Goal: Task Accomplishment & Management: Complete application form

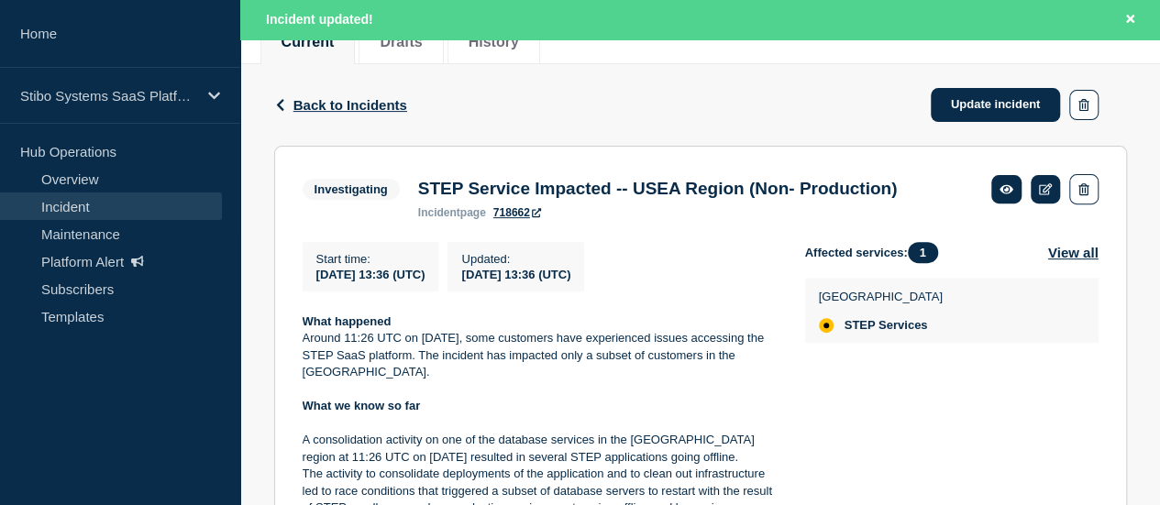
scroll to position [258, 0]
click at [571, 280] on div "2025-09-18 13:36 (UTC)" at bounding box center [515, 275] width 109 height 16
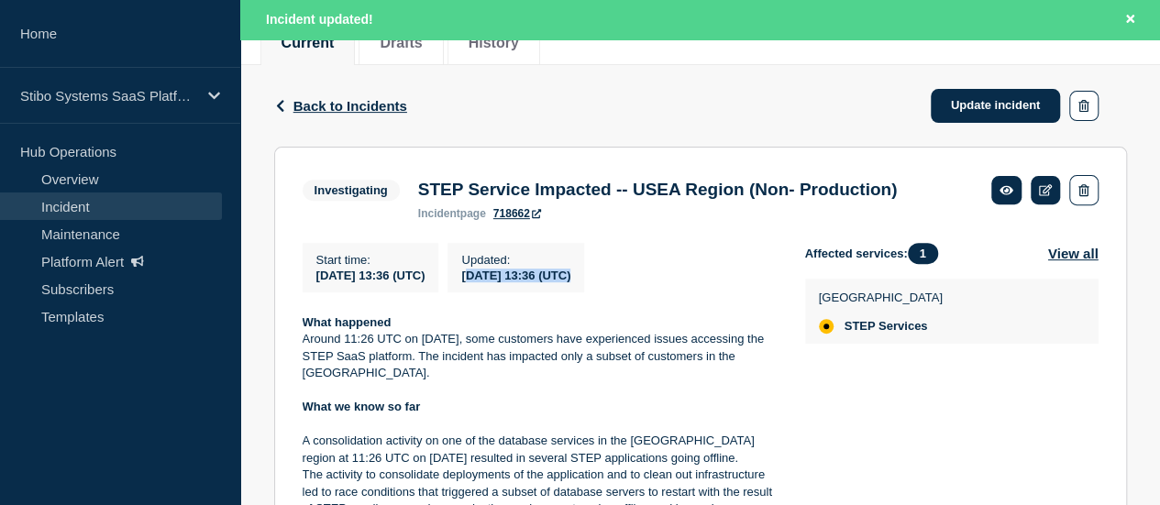
click at [571, 280] on div "2025-09-18 13:36 (UTC)" at bounding box center [515, 275] width 109 height 16
copy div "2025-09-18 13:36 (UTC)"
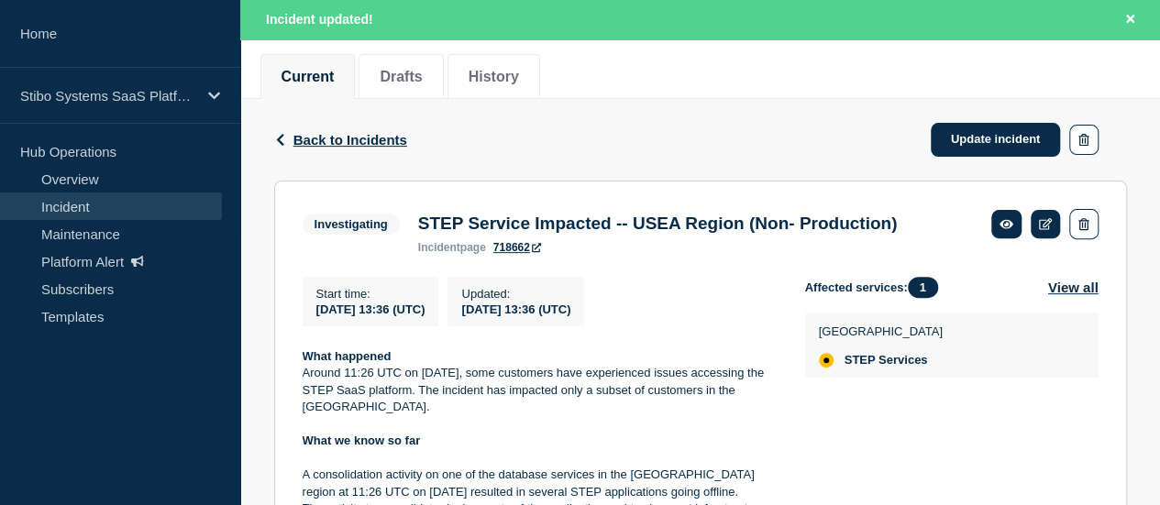
scroll to position [220, 0]
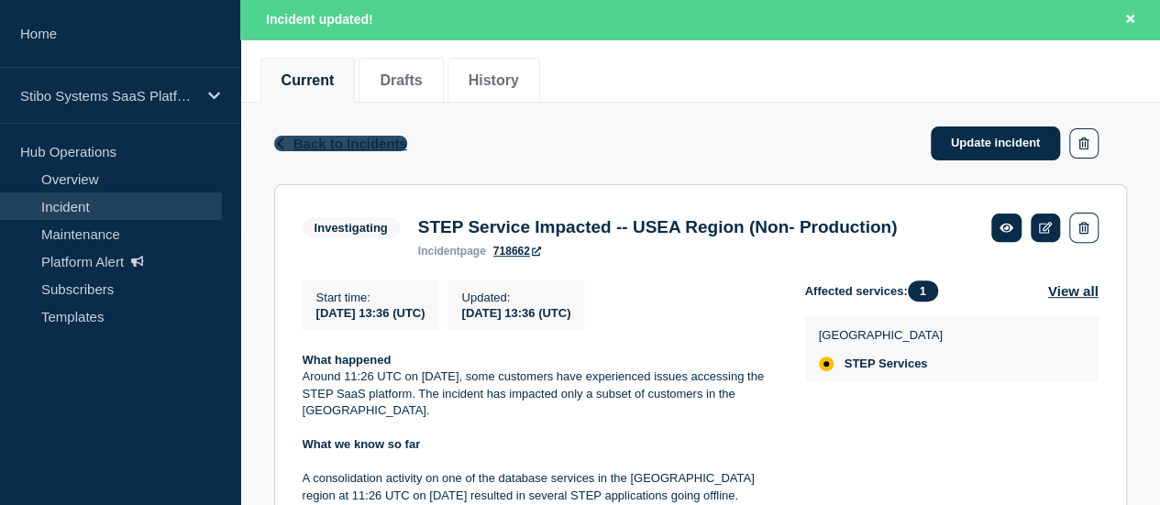
click at [321, 139] on span "Back to Incidents" at bounding box center [351, 144] width 114 height 16
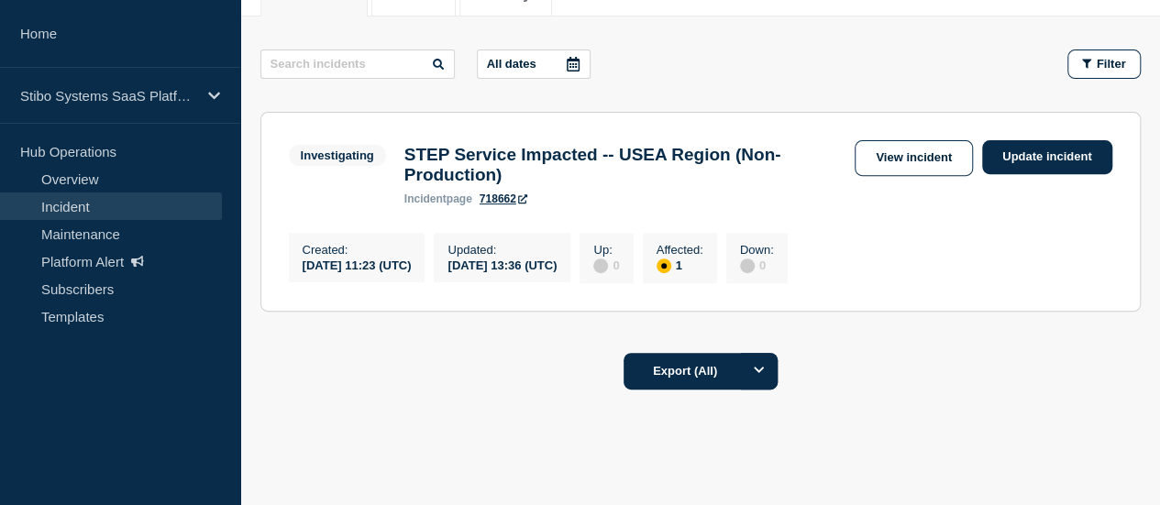
scroll to position [327, 0]
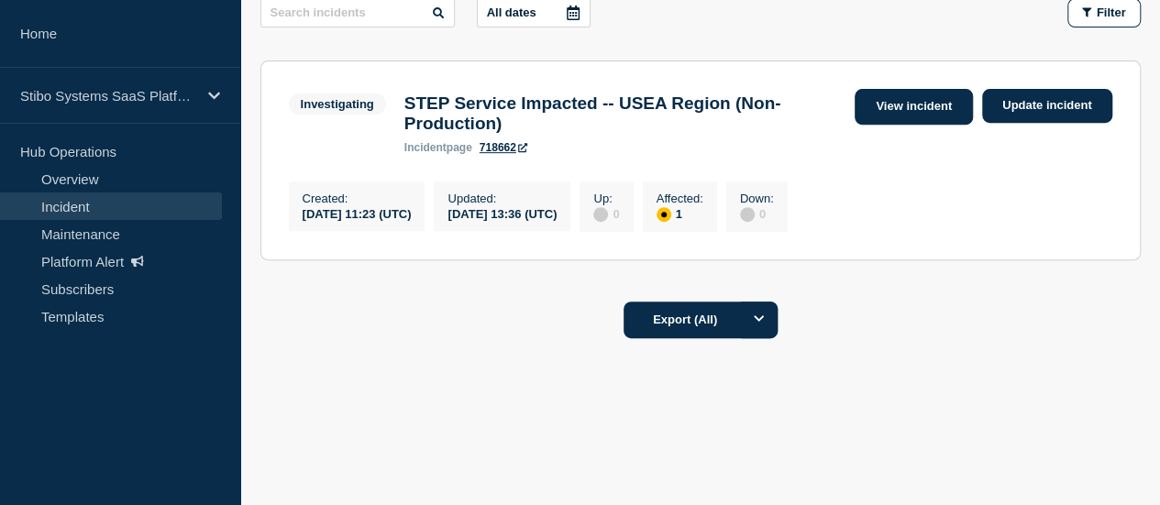
click at [904, 111] on link "View incident" at bounding box center [914, 107] width 118 height 36
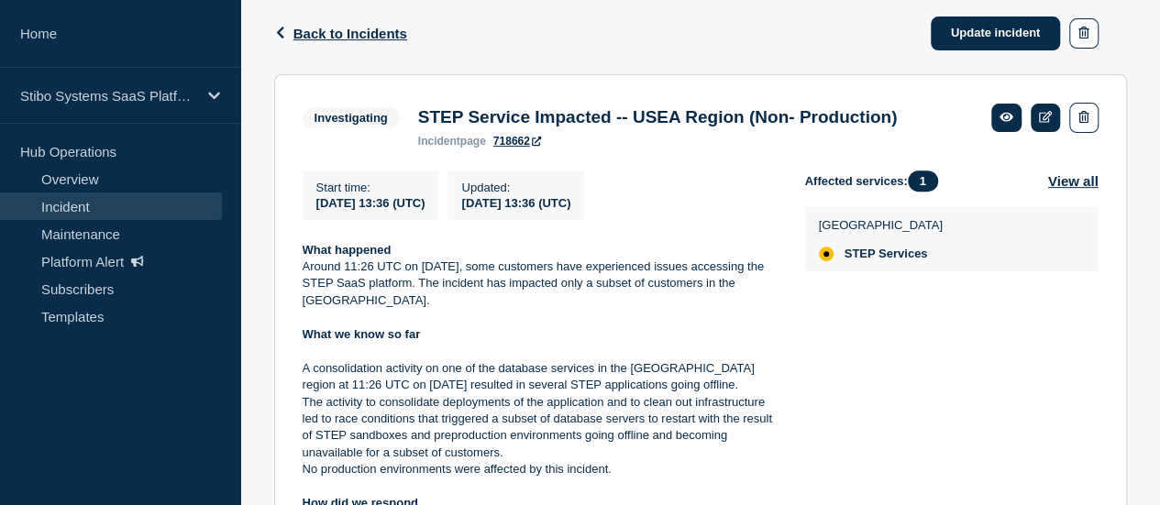
scroll to position [183, 0]
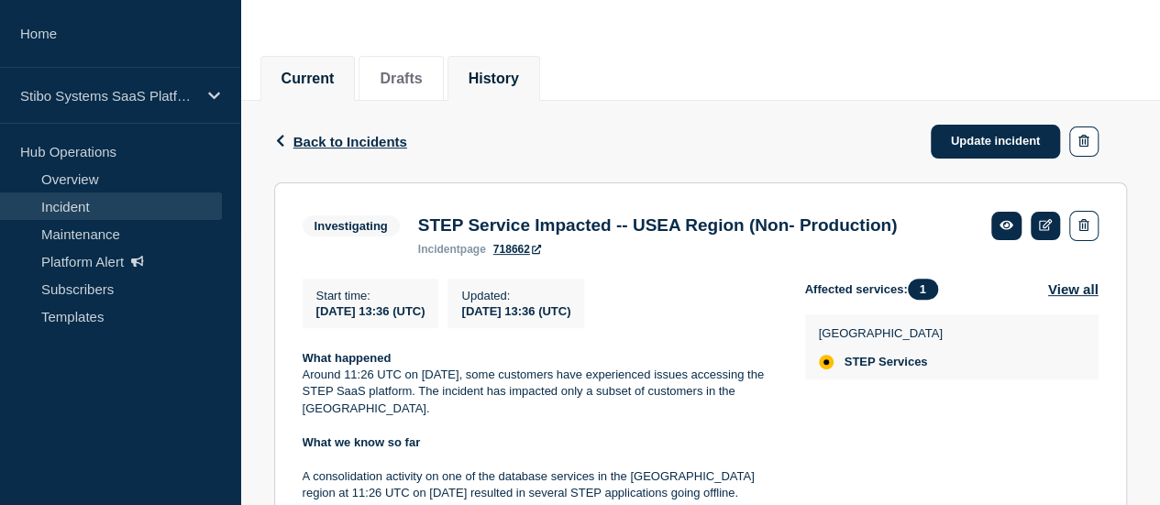
click at [519, 83] on button "History" at bounding box center [494, 79] width 50 height 17
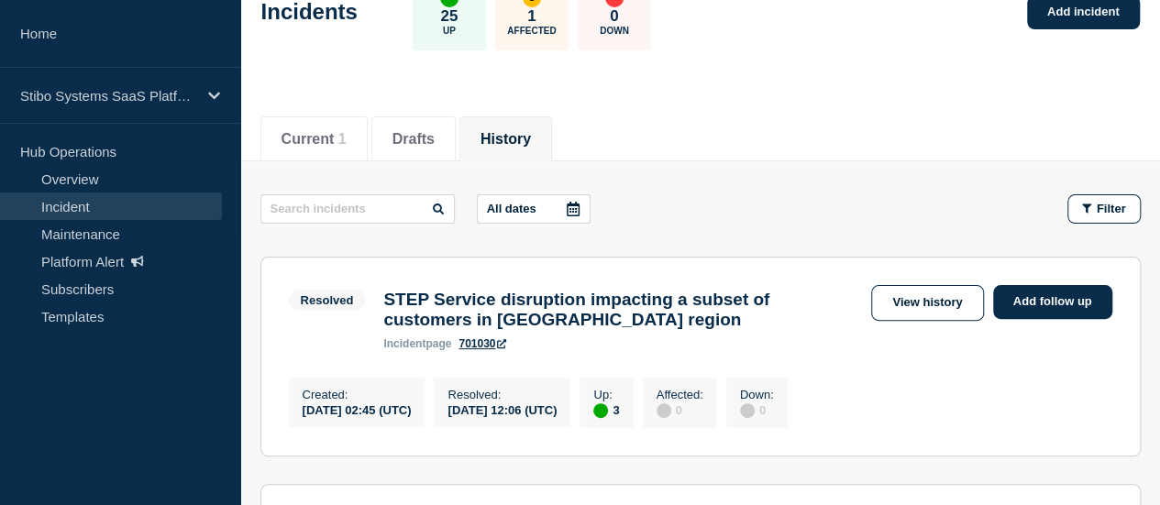
scroll to position [183, 0]
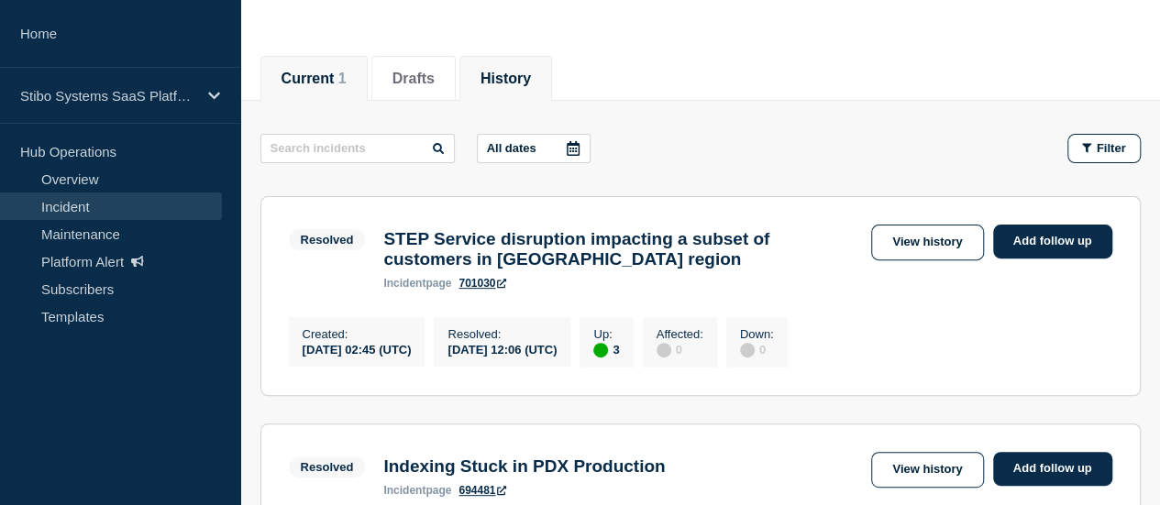
click at [336, 94] on li "Current 1" at bounding box center [314, 78] width 107 height 45
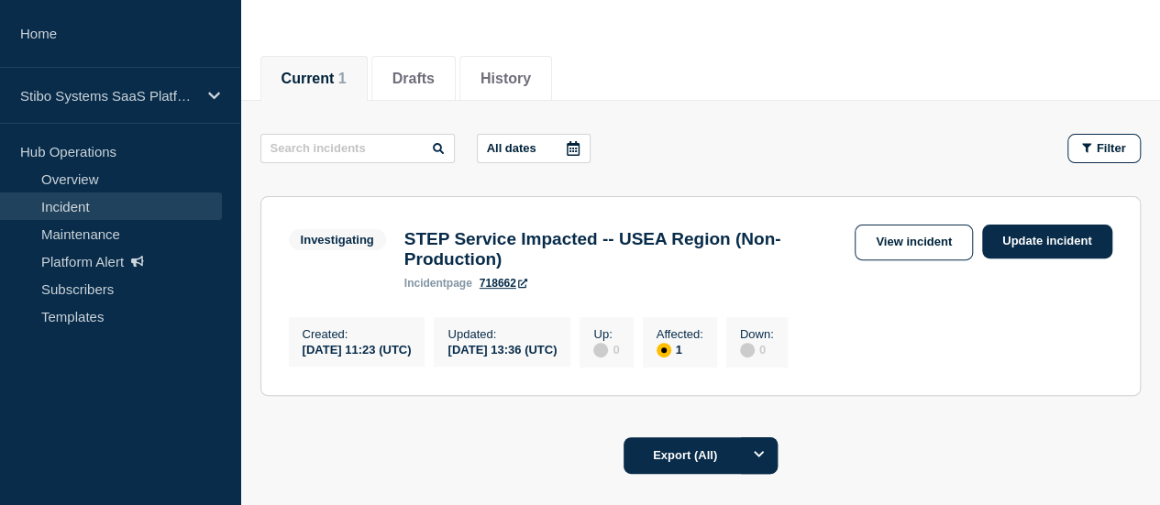
copy div "2025-09-18 11:23 (UTC)"
drag, startPoint x: 448, startPoint y: 360, endPoint x: 299, endPoint y: 358, distance: 148.6
click at [299, 358] on div "Created : 2025-09-18 11:23 (UTC)" at bounding box center [357, 342] width 137 height 50
click at [1024, 238] on link "Update incident" at bounding box center [1047, 242] width 130 height 34
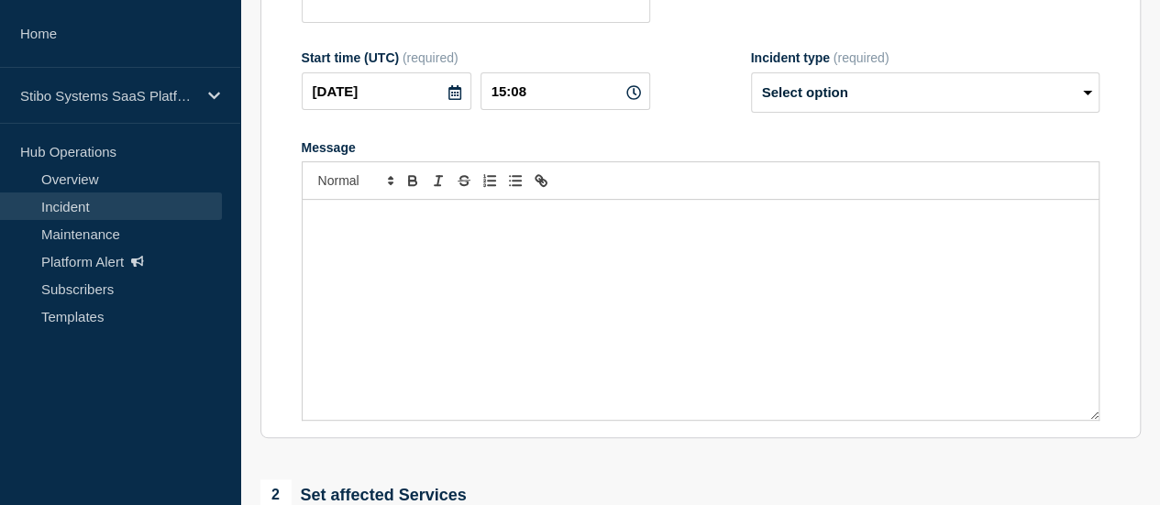
type input "STEP Service Impacted -- USEA Region (Non- Production)"
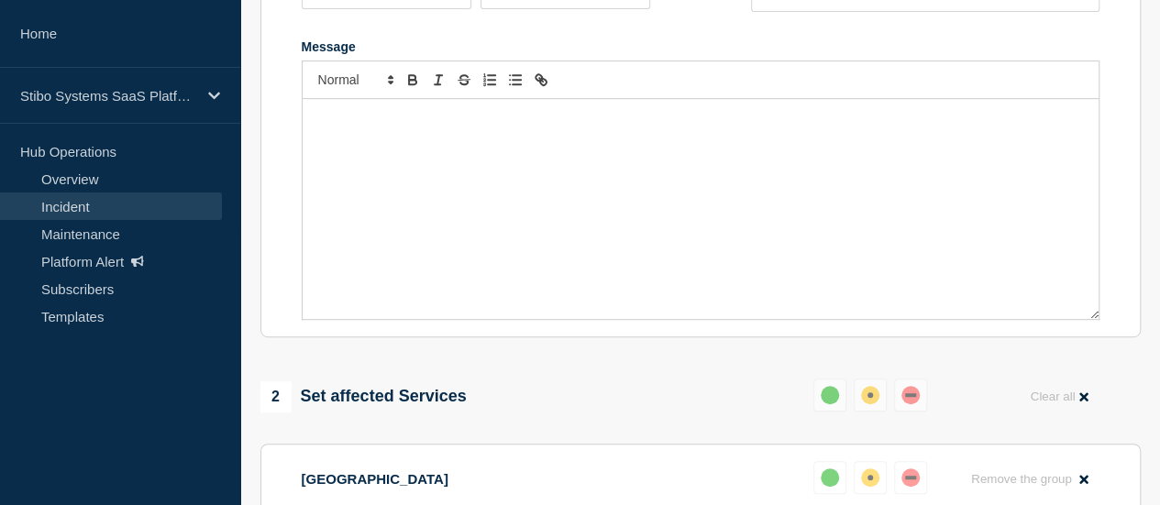
scroll to position [306, 0]
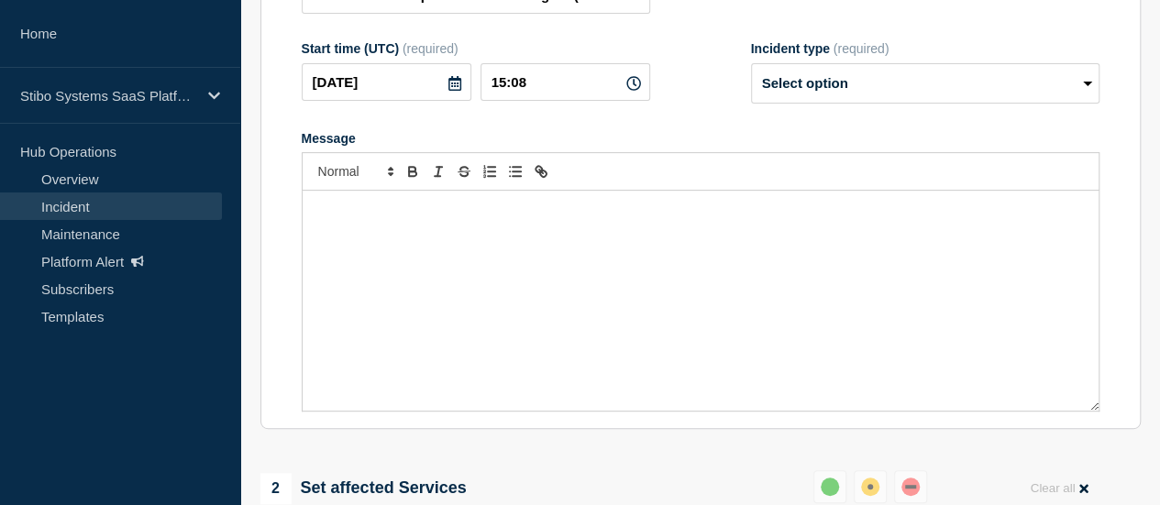
click at [527, 272] on div "Message" at bounding box center [701, 301] width 796 height 220
click at [511, 242] on div "To enrich screen reader interactions, please activate Accessibility in Grammarl…" at bounding box center [701, 301] width 796 height 220
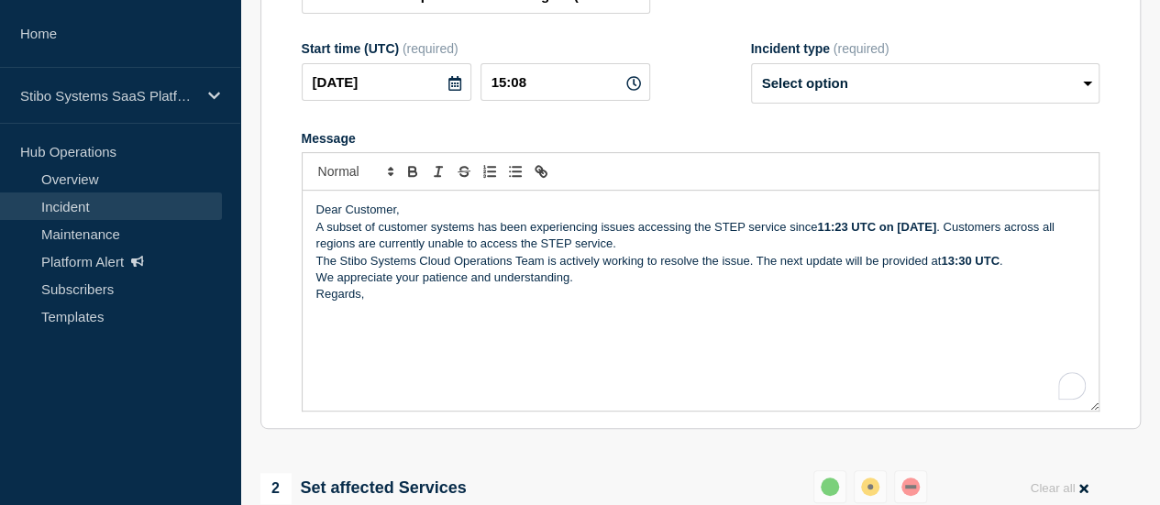
click at [401, 218] on p "Dear Customer," at bounding box center [700, 210] width 769 height 17
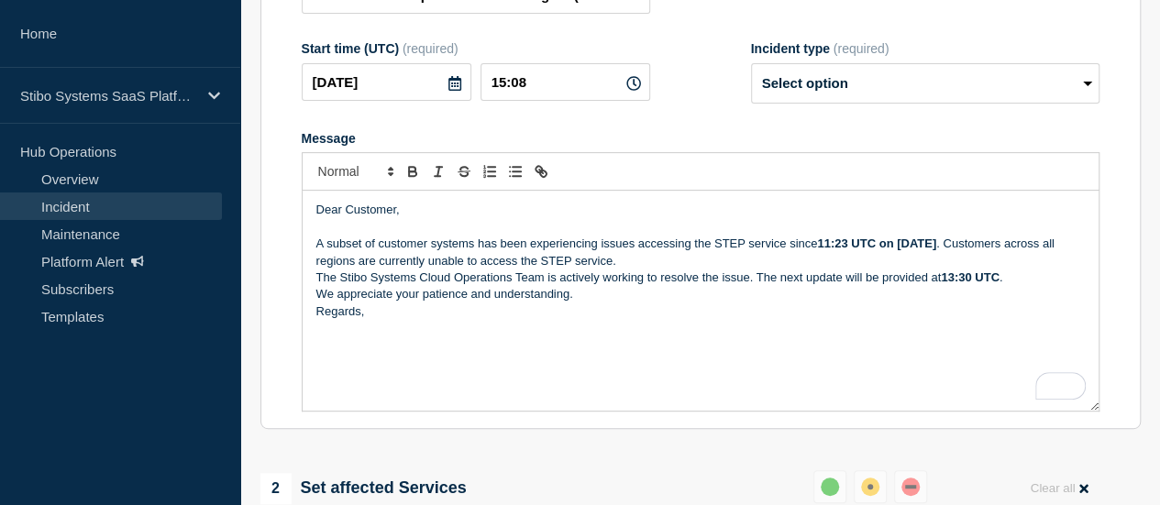
click at [357, 269] on p "A subset of customer systems has been experiencing issues accessing the STEP se…" at bounding box center [700, 253] width 769 height 34
click at [479, 320] on p "Regards," at bounding box center [700, 312] width 769 height 17
click at [532, 330] on div "Dear Customer, A subset of customer systems has been experiencing issues access…" at bounding box center [701, 301] width 796 height 220
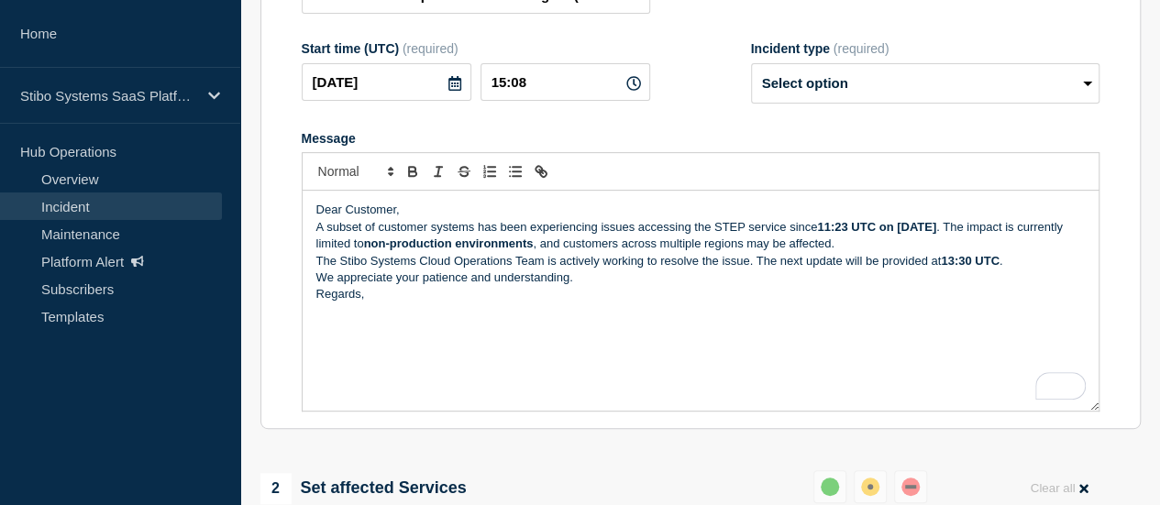
click at [422, 218] on p "Dear Customer," at bounding box center [700, 210] width 769 height 17
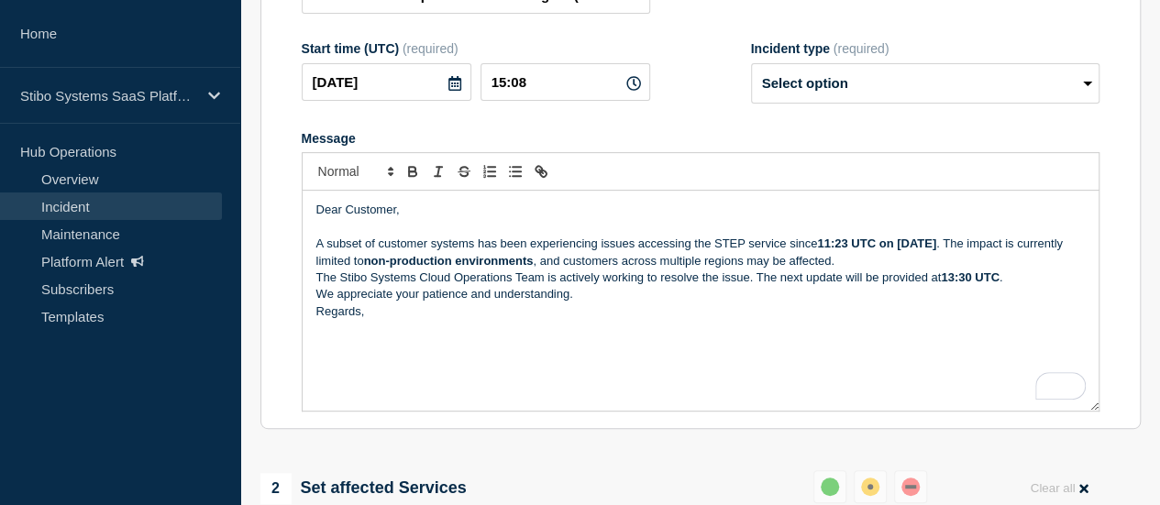
click at [1014, 254] on p "A subset of customer systems has been experiencing issues accessing the STEP se…" at bounding box center [700, 253] width 769 height 34
drag, startPoint x: 1019, startPoint y: 254, endPoint x: 1016, endPoint y: 269, distance: 14.9
click at [1020, 254] on p "A subset of customer systems has been experiencing issues accessing the STEP se…" at bounding box center [700, 253] width 769 height 34
click at [806, 270] on p "The impact is currently limited to non-production environments , and customers …" at bounding box center [700, 261] width 769 height 17
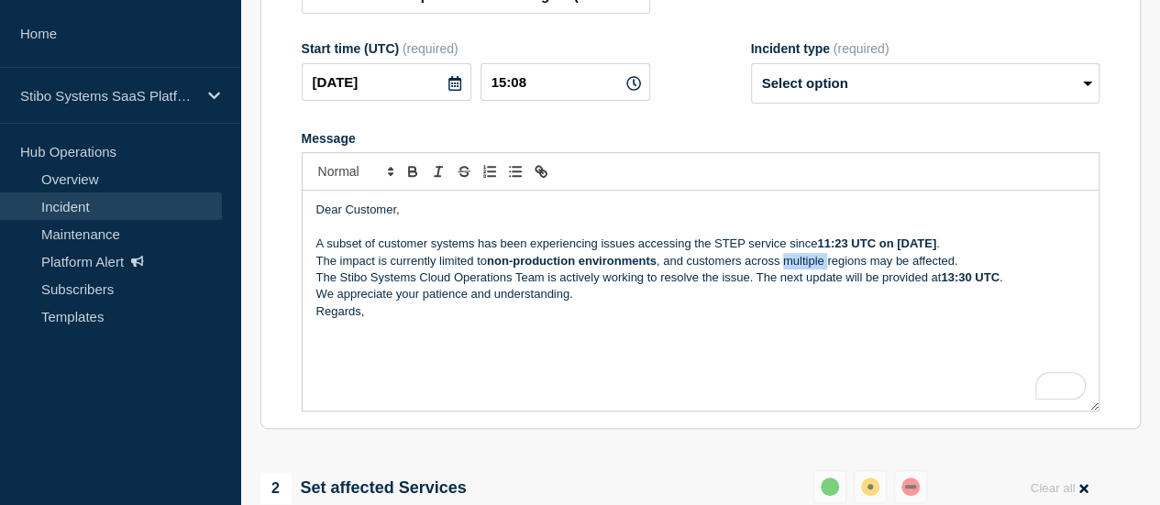
click at [806, 270] on p "The impact is currently limited to non-production environments , and customers …" at bounding box center [700, 261] width 769 height 17
drag, startPoint x: 970, startPoint y: 271, endPoint x: 692, endPoint y: 272, distance: 278.9
click at [692, 270] on p "The impact is currently limited to non-production environments , and customers …" at bounding box center [700, 261] width 769 height 17
copy p "customers across USEA regions may be affected."
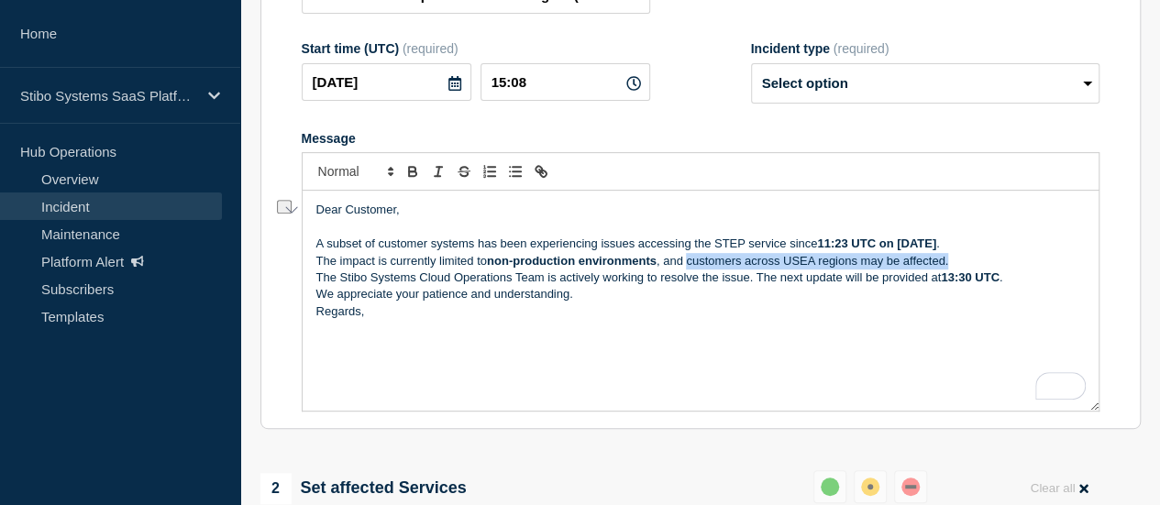
click at [695, 269] on p "The impact is currently limited to non-production environments , and customers …" at bounding box center [700, 261] width 769 height 17
click at [1019, 270] on p "The impact is currently limited to non-production environments , and a subset o…" at bounding box center [700, 261] width 769 height 17
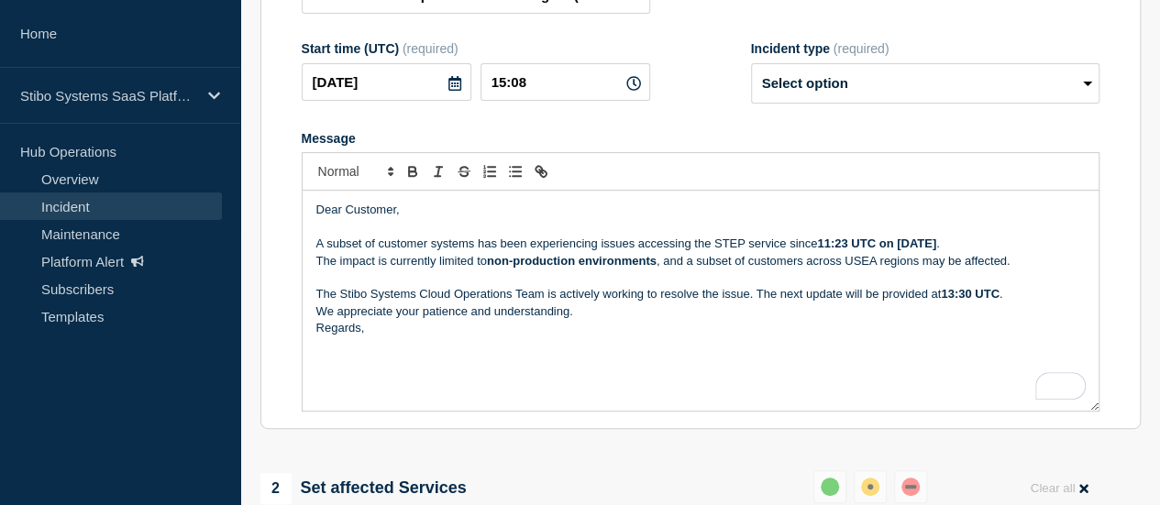
click at [512, 303] on p "The Stibo Systems Cloud Operations Team is actively working to resolve the issu…" at bounding box center [700, 294] width 769 height 17
click at [580, 320] on p "We appreciate your patience and understanding." at bounding box center [700, 312] width 769 height 17
click at [459, 364] on div "Dear Customer, A subset of customer systems has been experiencing issues access…" at bounding box center [701, 301] width 796 height 220
click at [960, 301] on strong "13:30 UTC" at bounding box center [977, 294] width 59 height 14
drag, startPoint x: 358, startPoint y: 378, endPoint x: 289, endPoint y: 367, distance: 69.7
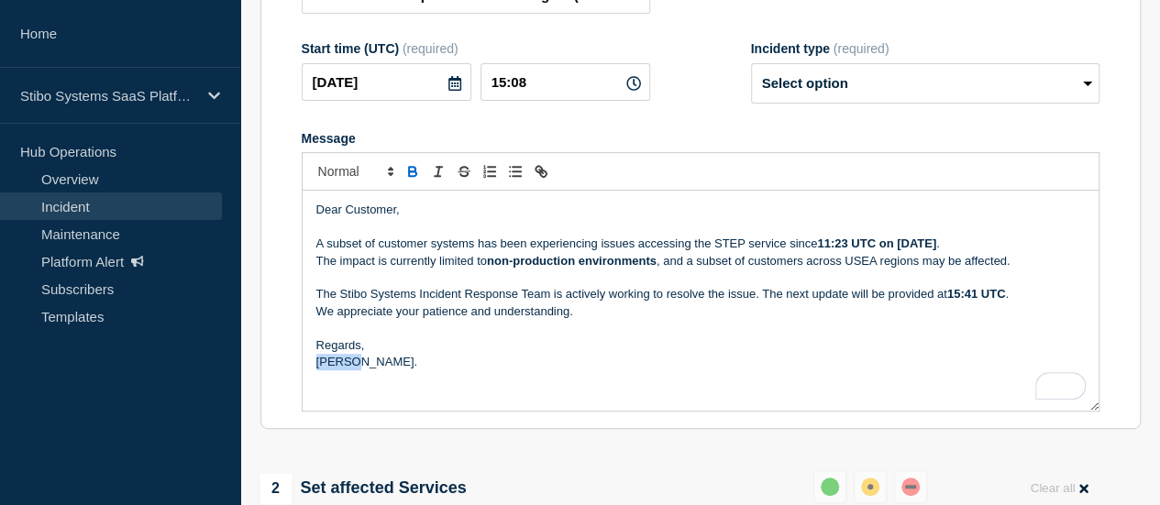
click at [289, 367] on section "Title (required) STEP Service Impacted -- USEA Region (Non- Production) Start t…" at bounding box center [701, 184] width 881 height 493
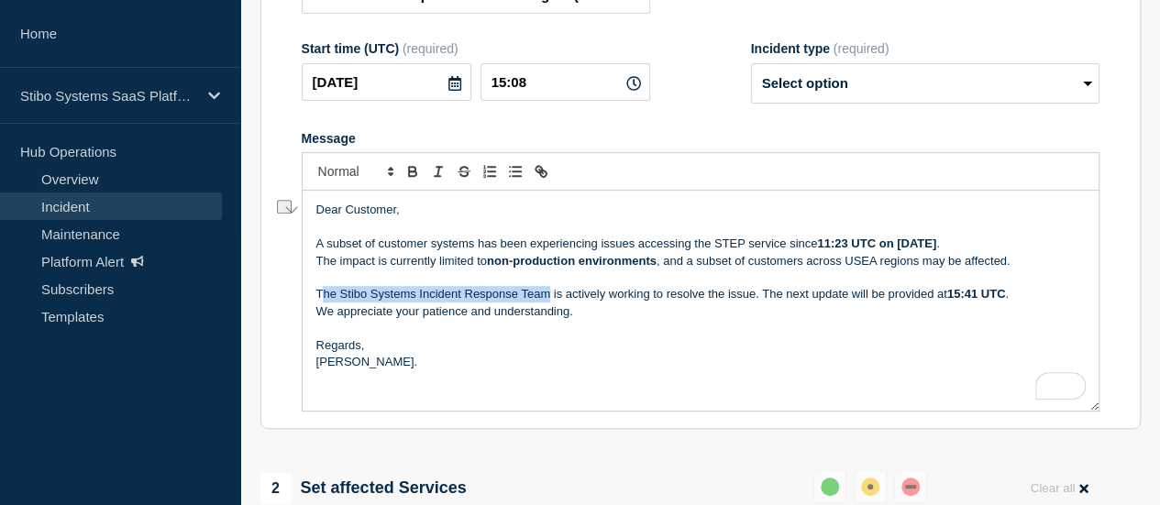
copy p "he Stibo Systems Incident Response Team"
drag, startPoint x: 548, startPoint y: 305, endPoint x: 320, endPoint y: 303, distance: 227.5
click at [320, 303] on p "The Stibo Systems Incident Response Team is actively working to resolve the iss…" at bounding box center [700, 294] width 769 height 17
click at [539, 302] on p "The Stibo Systems Incident Response Team is actively working to resolve the iss…" at bounding box center [700, 294] width 769 height 17
copy p "The Stibo Systems Incident Response Team"
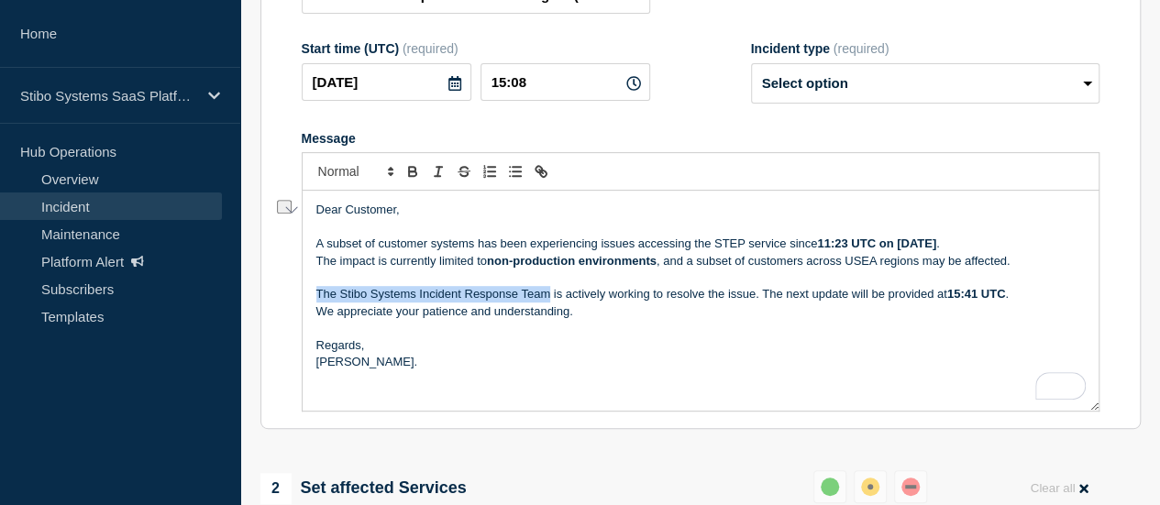
drag, startPoint x: 547, startPoint y: 306, endPoint x: 314, endPoint y: 305, distance: 233.0
click at [314, 305] on div "Dear Customer, A subset of customer systems has been experiencing issues access…" at bounding box center [701, 301] width 796 height 220
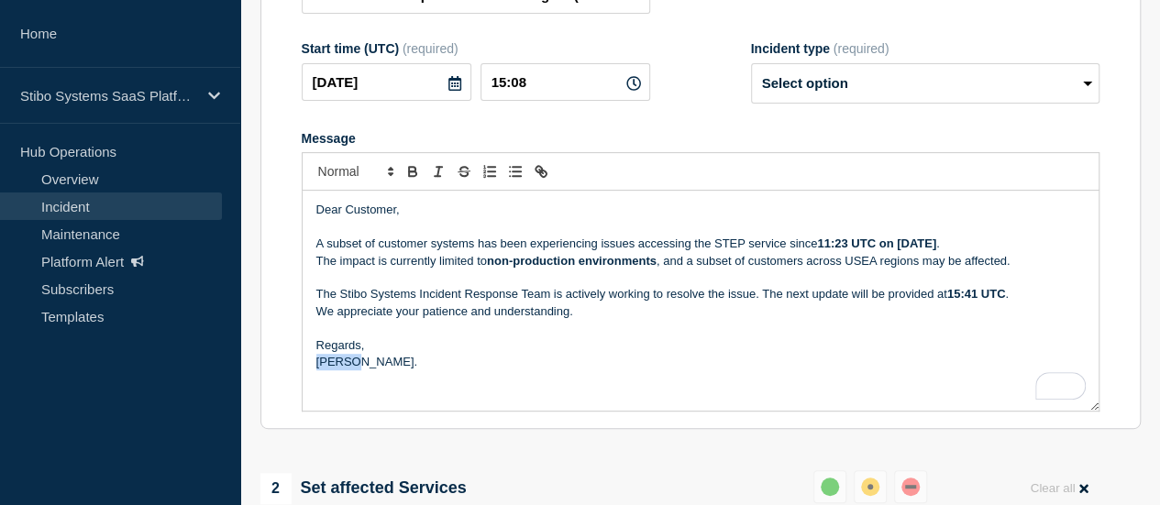
drag, startPoint x: 356, startPoint y: 366, endPoint x: 316, endPoint y: 366, distance: 40.4
click at [316, 366] on p "SAHIL." at bounding box center [700, 362] width 769 height 17
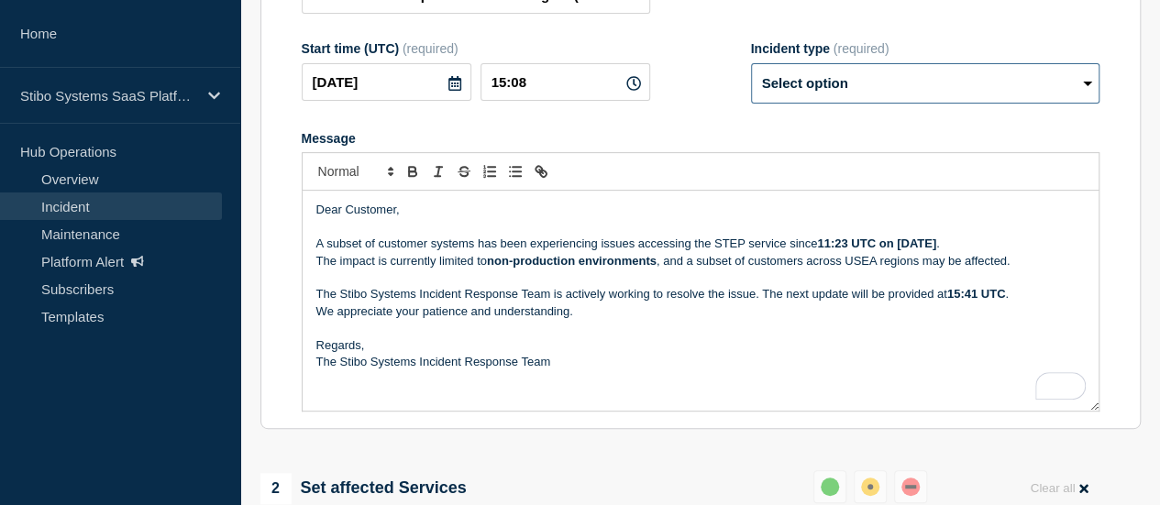
click at [905, 99] on select "Select option Investigating Identified Monitoring Resolved" at bounding box center [925, 83] width 349 height 40
select select "investigating"
click at [751, 72] on select "Select option Investigating Identified Monitoring Resolved" at bounding box center [925, 83] width 349 height 40
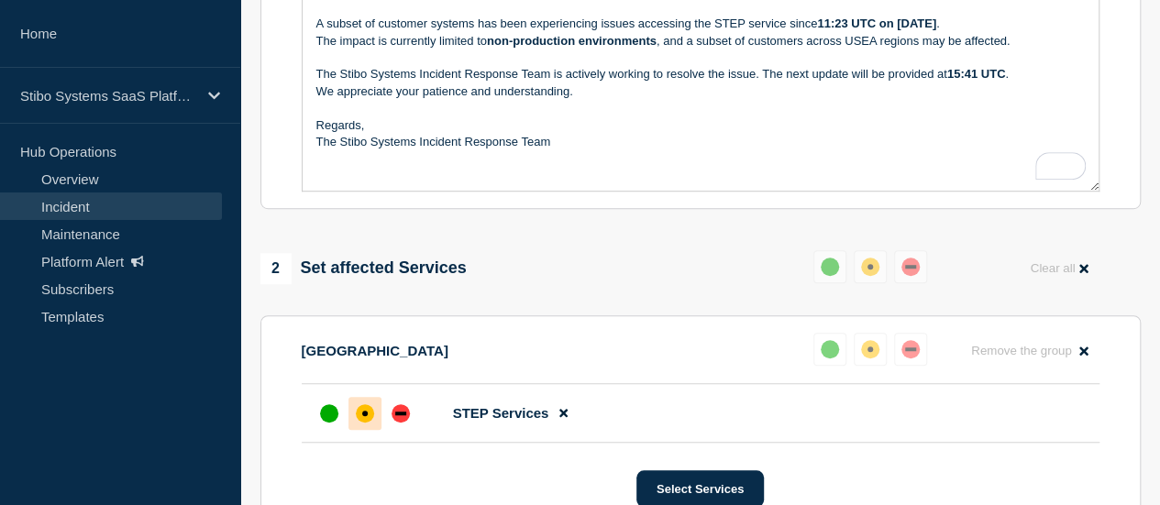
scroll to position [398, 0]
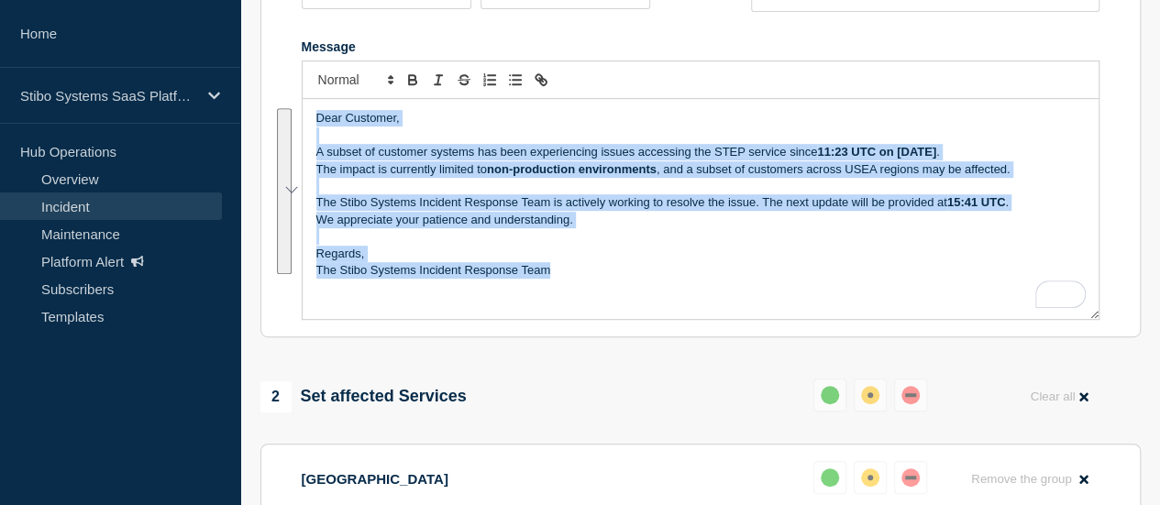
drag, startPoint x: 582, startPoint y: 283, endPoint x: 285, endPoint y: 130, distance: 334.4
click at [285, 130] on section "Title (required) STEP Service Impacted -- USEA Region (Non- Production) Start t…" at bounding box center [701, 92] width 881 height 493
copy div "Dear Customer, A subset of customer systems has been experiencing issues access…"
click at [676, 228] on p "We appreciate your patience and understanding." at bounding box center [700, 220] width 769 height 17
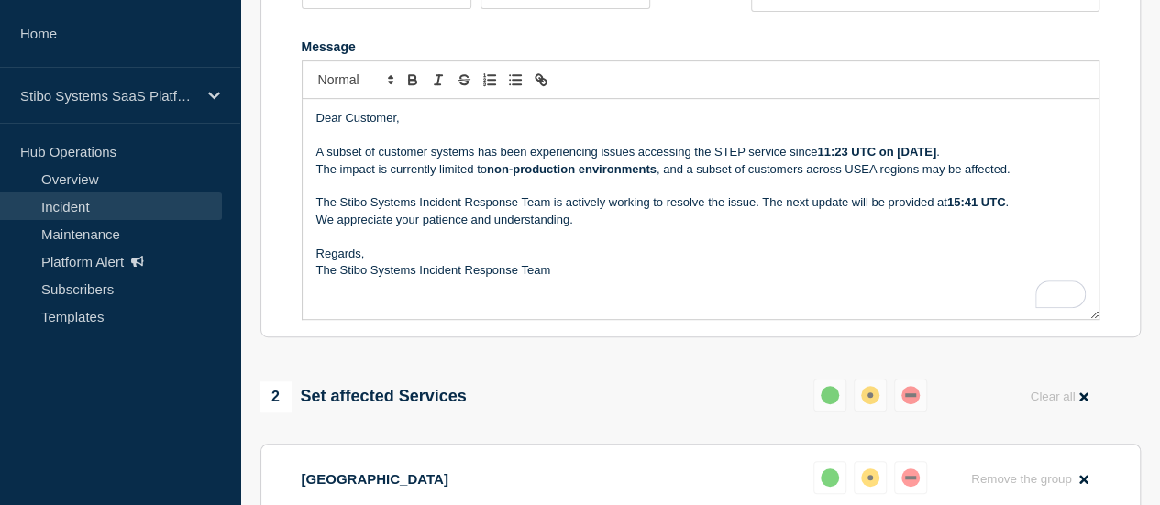
click at [344, 239] on p "To enrich screen reader interactions, please activate Accessibility in Grammarl…" at bounding box center [700, 236] width 769 height 17
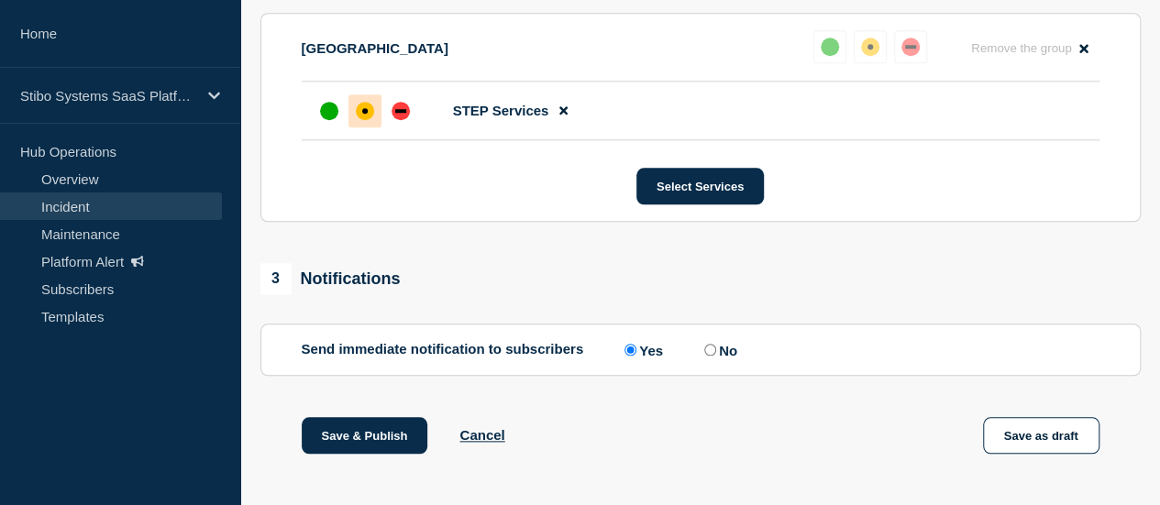
scroll to position [948, 0]
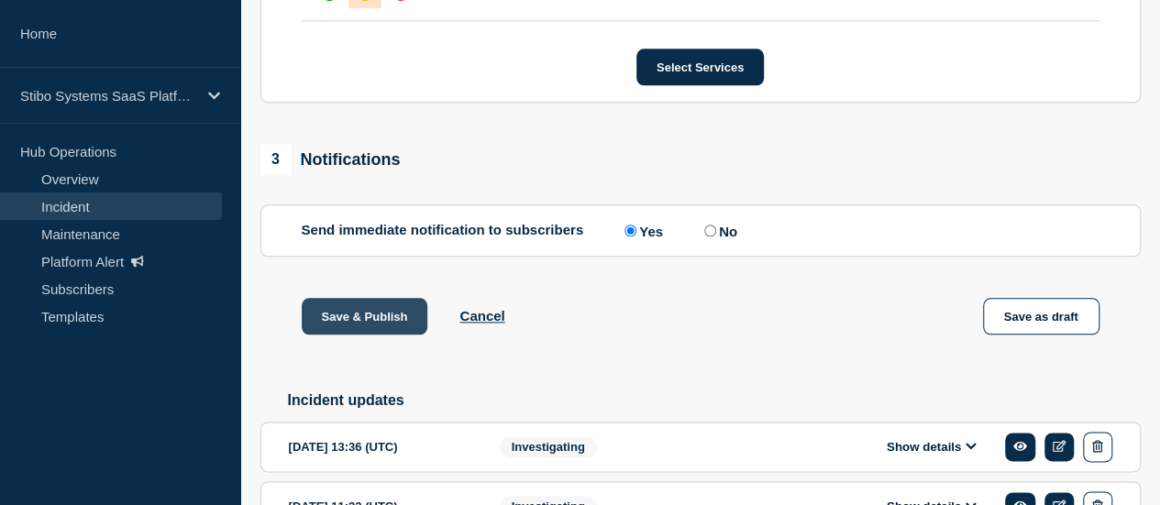
click at [383, 322] on button "Save & Publish" at bounding box center [365, 316] width 127 height 37
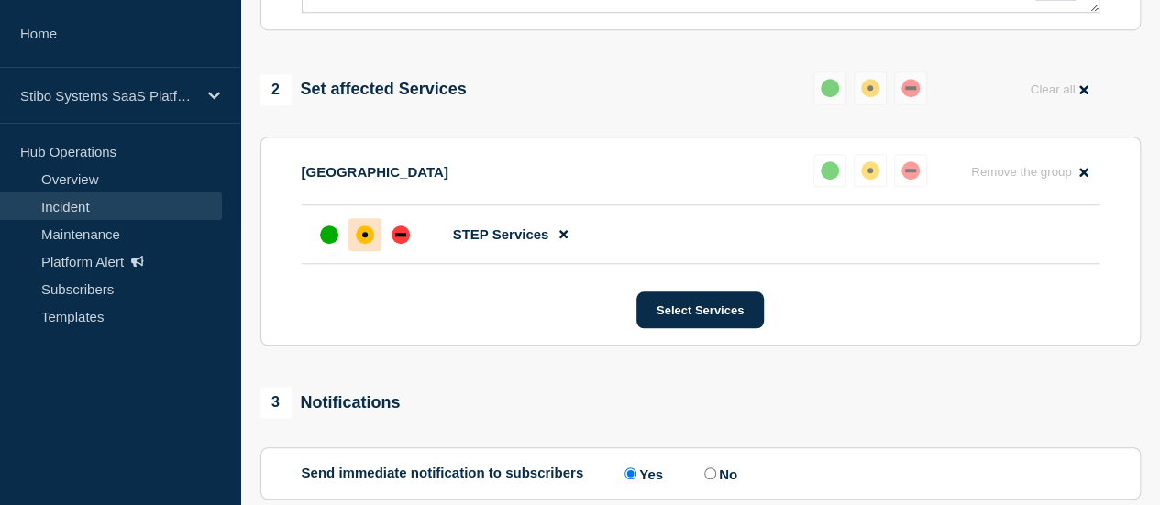
scroll to position [490, 0]
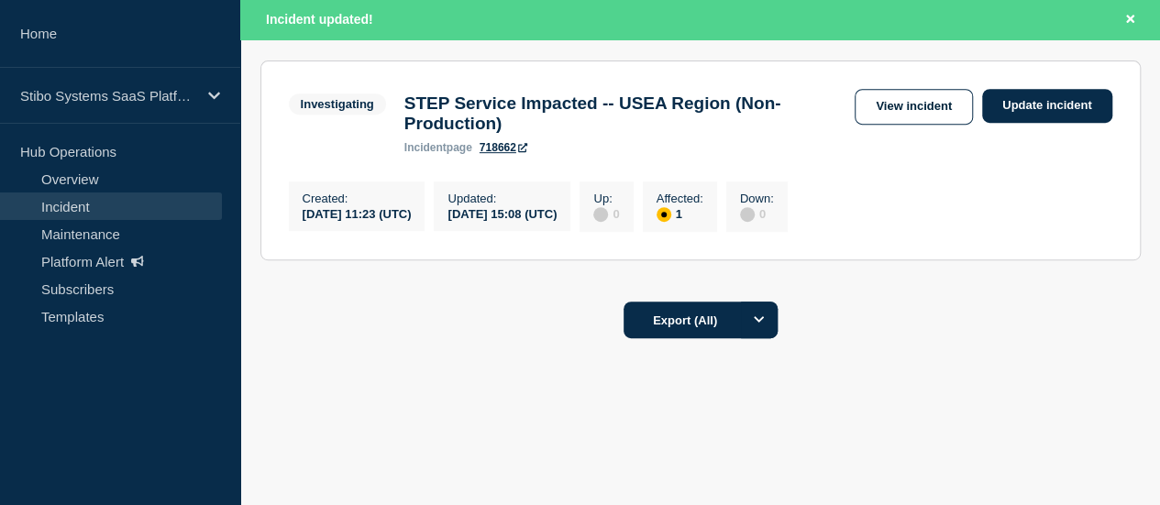
scroll to position [367, 0]
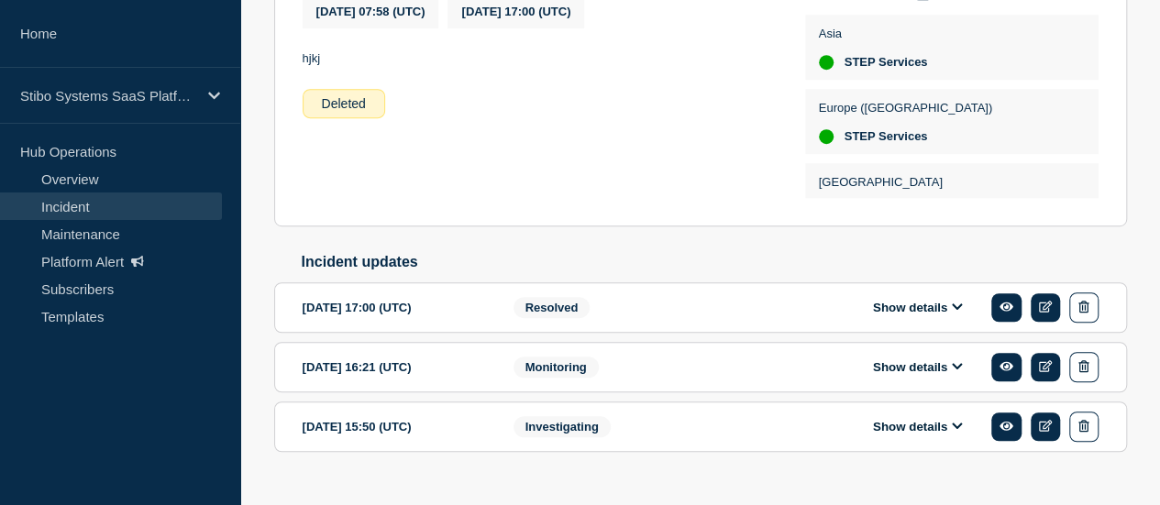
scroll to position [519, 0]
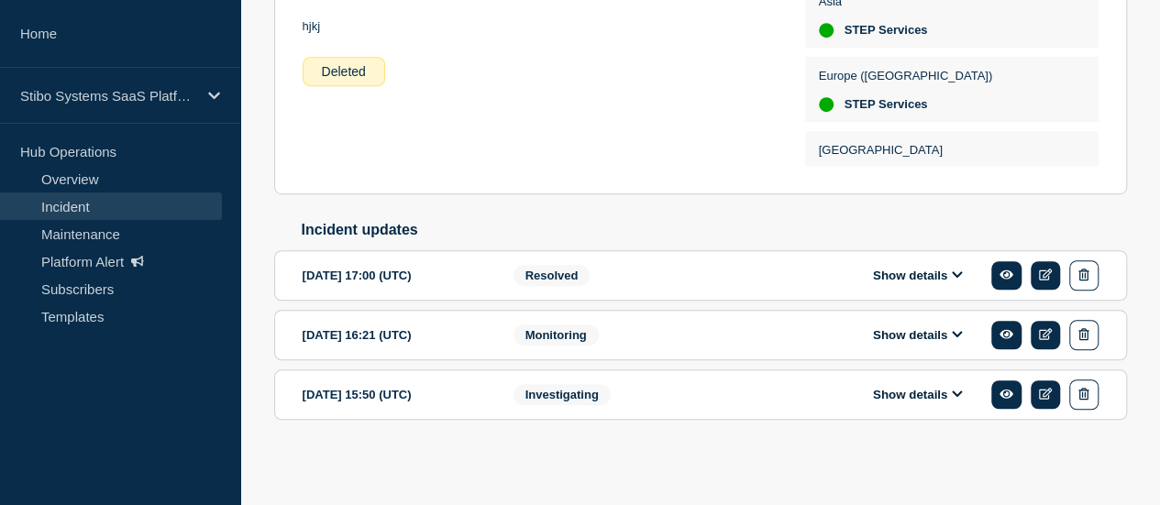
click at [939, 291] on div "Show details" at bounding box center [931, 276] width 335 height 30
click at [926, 280] on button "Show details" at bounding box center [918, 276] width 101 height 16
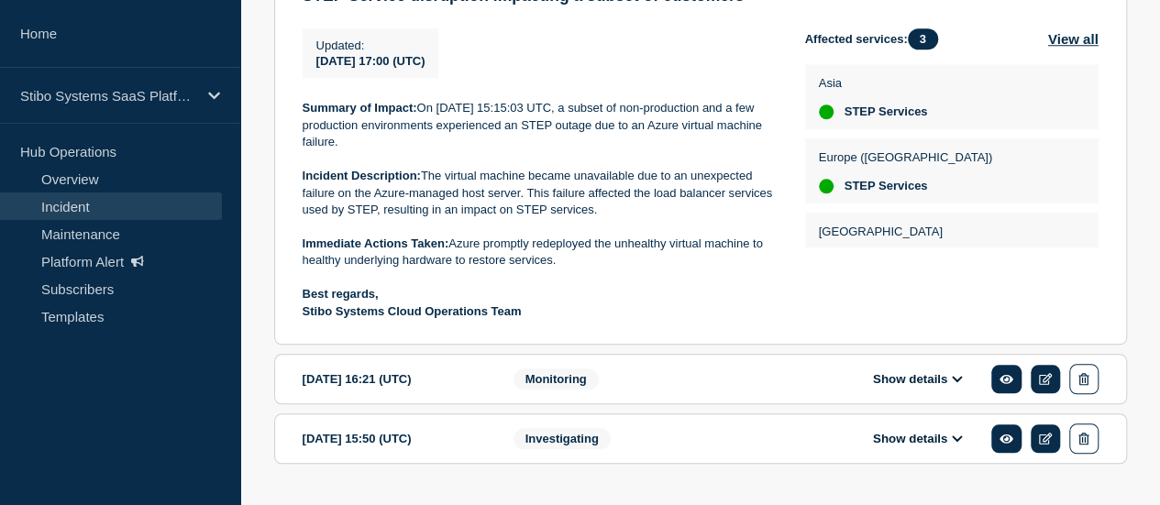
scroll to position [886, 0]
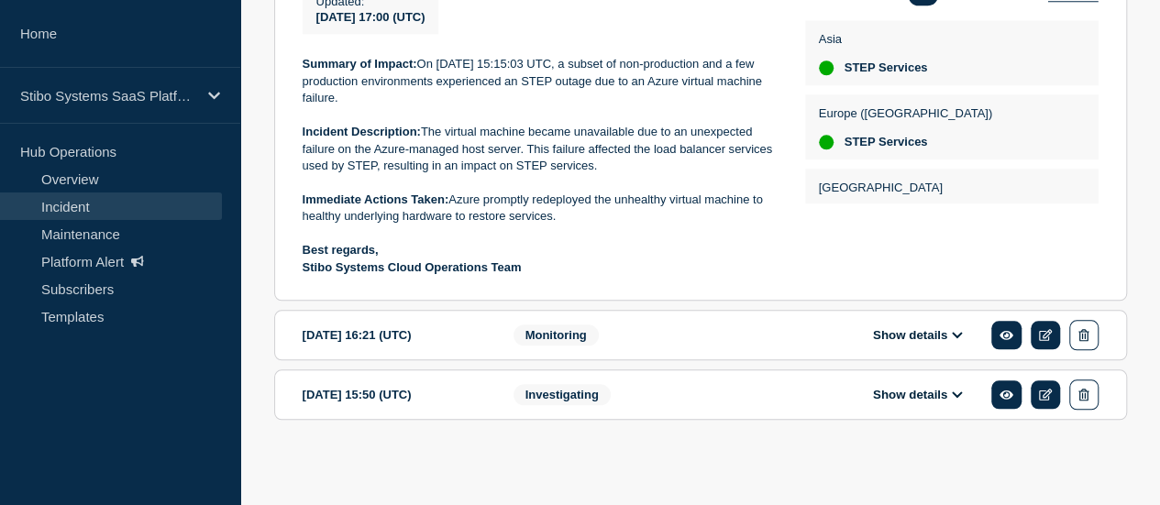
click at [938, 337] on button "Show details" at bounding box center [918, 335] width 101 height 16
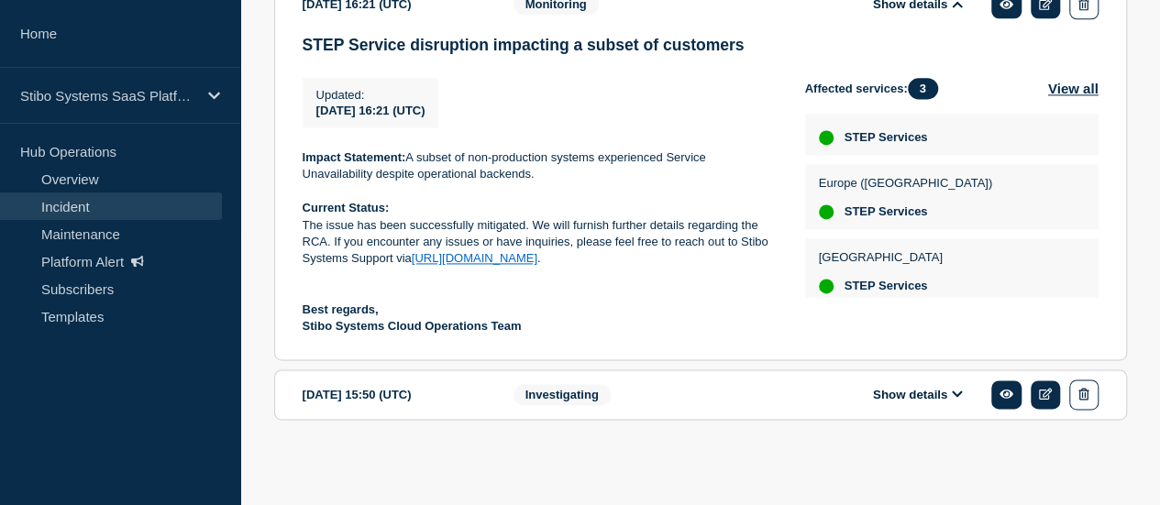
scroll to position [46, 0]
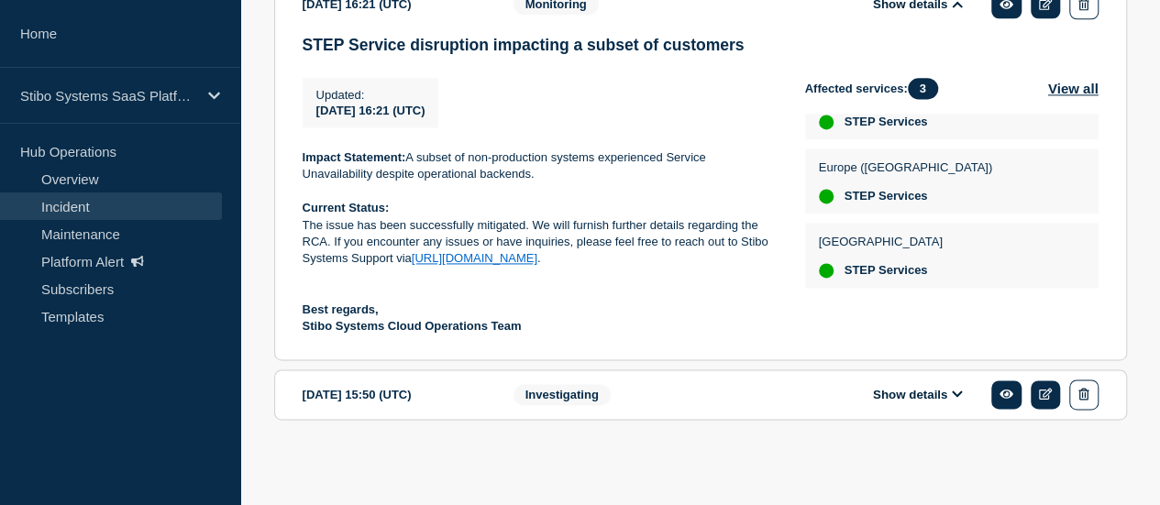
click at [925, 393] on button "Show details" at bounding box center [918, 395] width 101 height 16
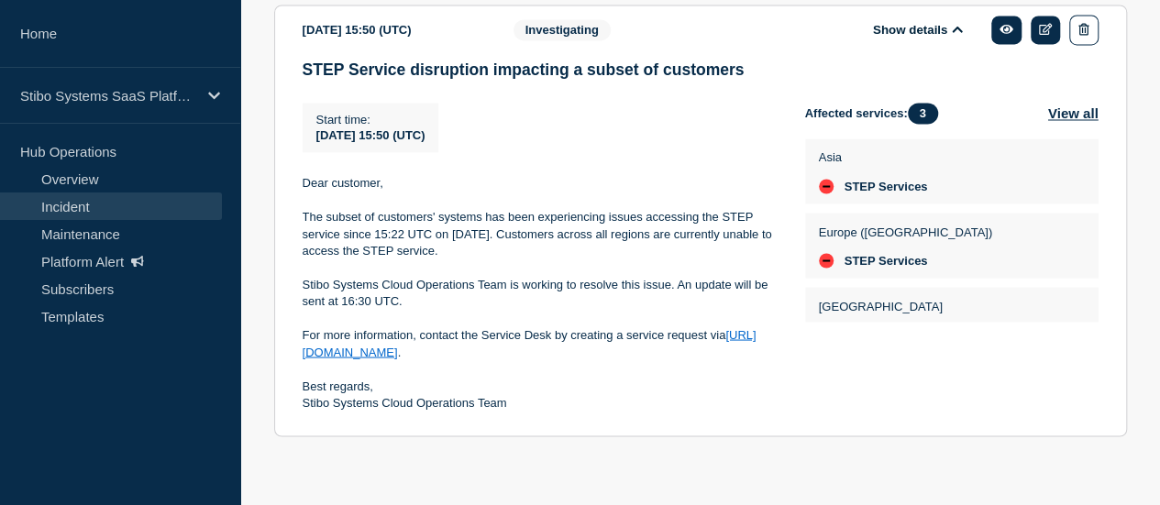
scroll to position [1604, 0]
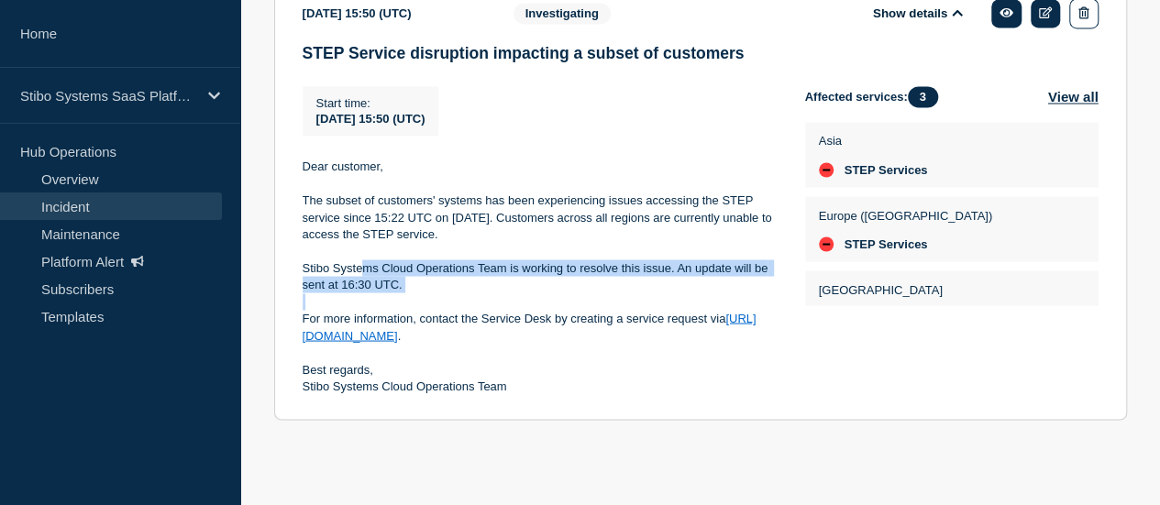
drag, startPoint x: 442, startPoint y: 294, endPoint x: 296, endPoint y: 232, distance: 158.6
click at [325, 247] on div "Dear customer, The subset of customers' systems has been experiencing issues ac…" at bounding box center [539, 276] width 473 height 237
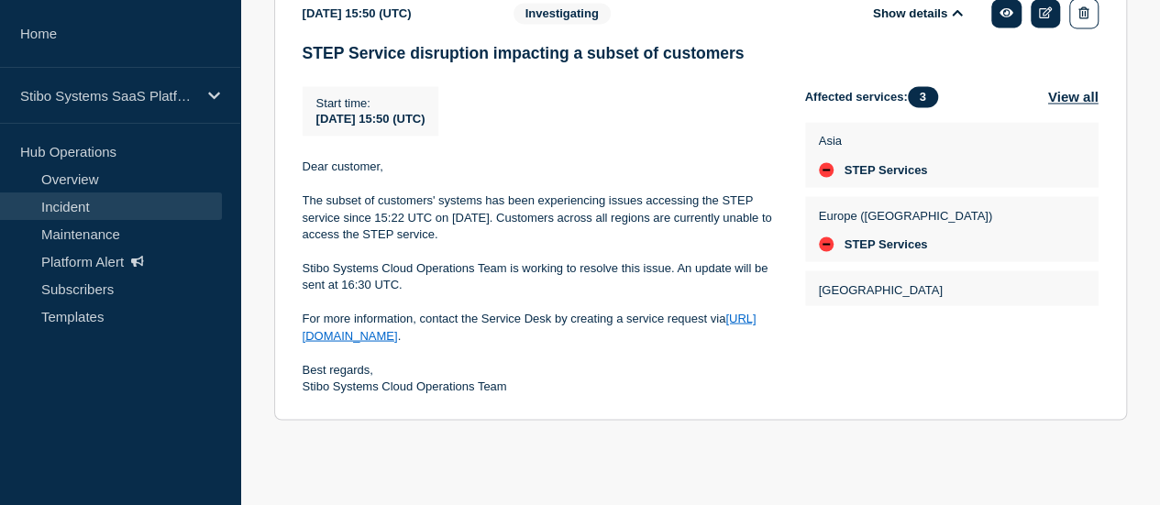
click at [295, 232] on section "[DATE] 15:50 (UTC) Show details Investigating STEP Service disruption impacting…" at bounding box center [700, 204] width 853 height 432
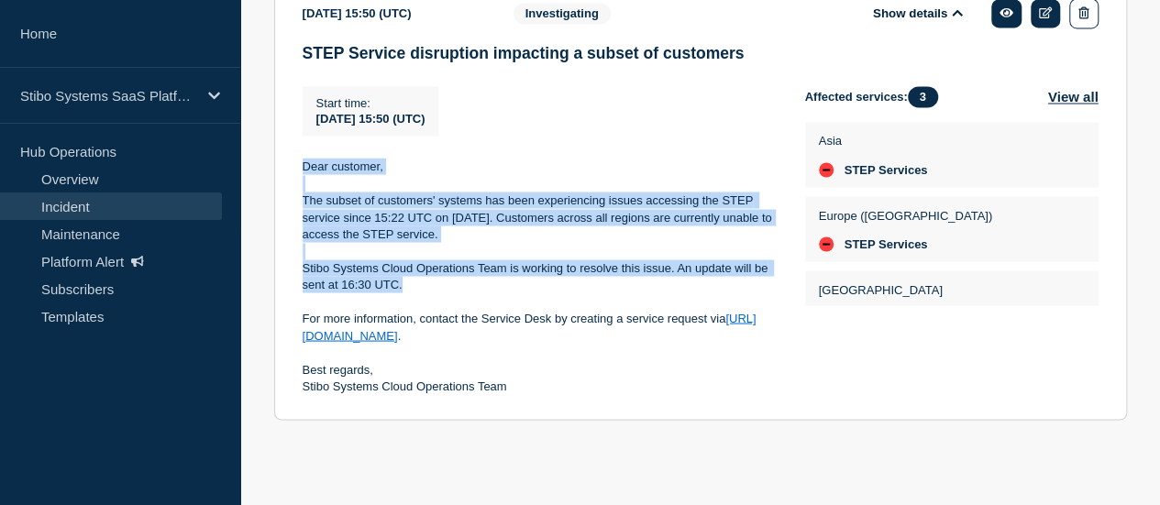
copy div "Dear customer, The subset of customers' systems has been experiencing issues ac…"
drag, startPoint x: 412, startPoint y: 291, endPoint x: 301, endPoint y: 170, distance: 164.3
click at [303, 170] on div "Dear customer, The subset of customers' systems has been experiencing issues ac…" at bounding box center [539, 276] width 473 height 237
copy div "Dear customer, The subset of customers' systems has been experiencing issues ac…"
